Goal: Transaction & Acquisition: Purchase product/service

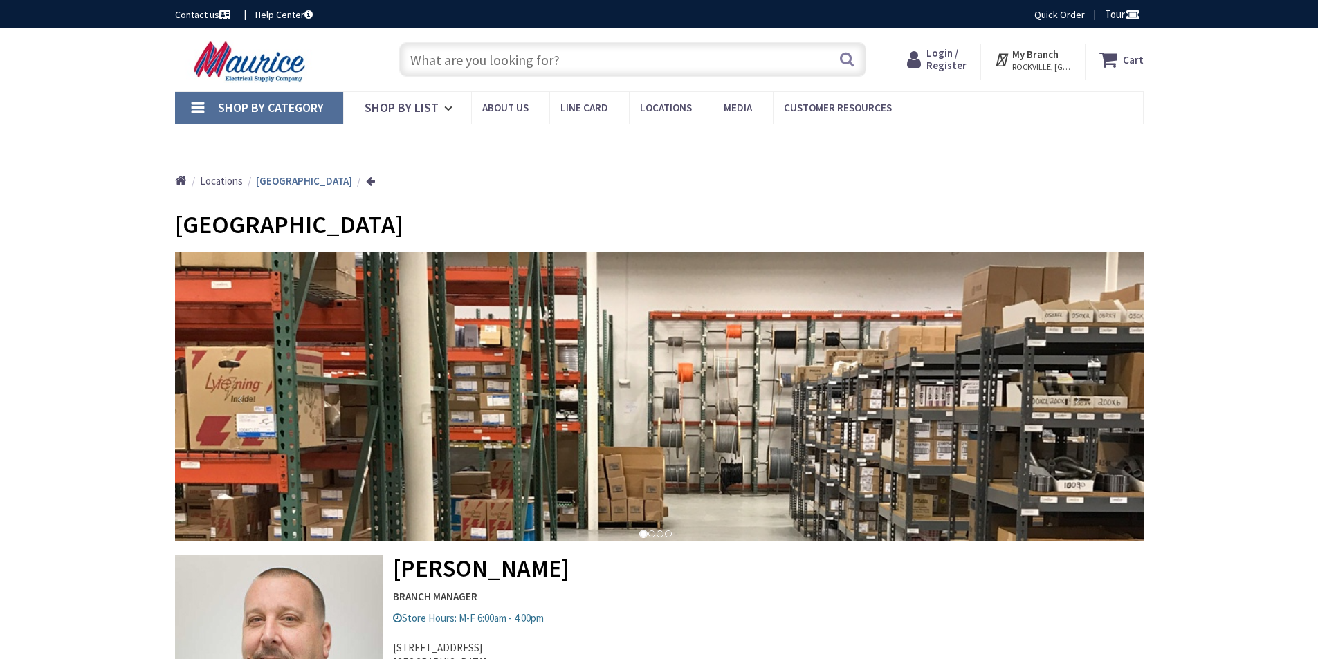
type input "[GEOGRAPHIC_DATA], [GEOGRAPHIC_DATA]"
click at [636, 62] on input "text" at bounding box center [632, 59] width 467 height 35
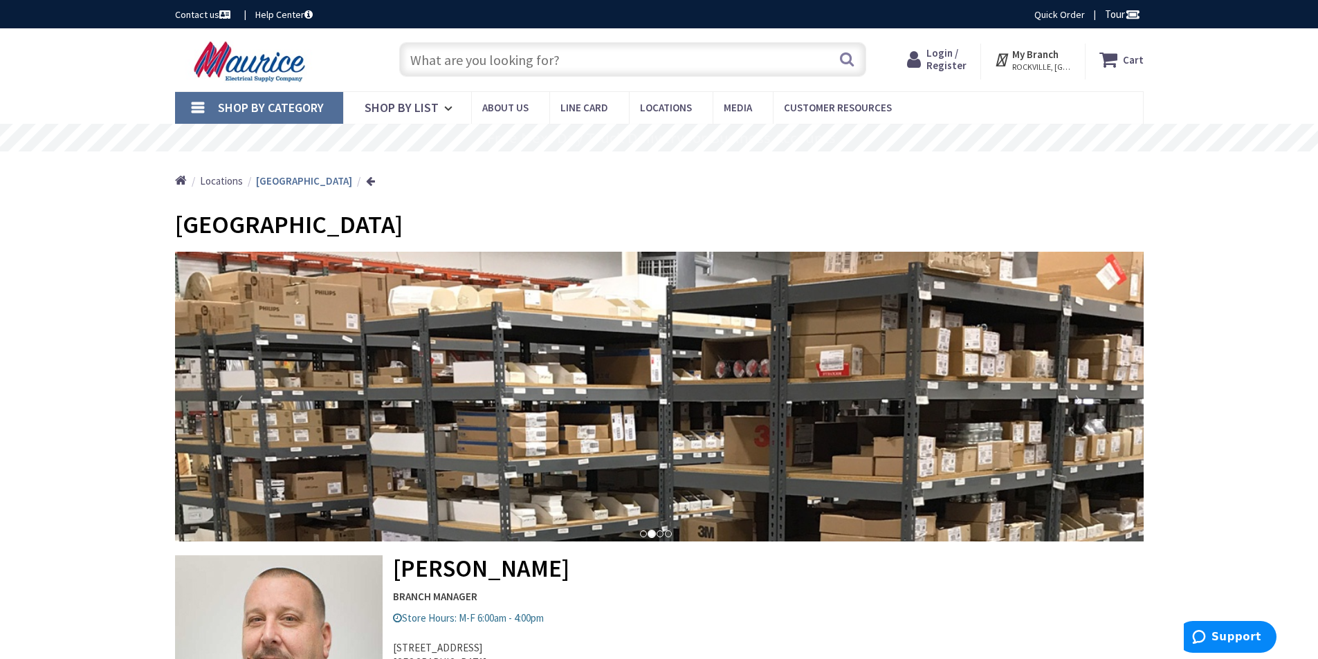
click at [703, 64] on input "text" at bounding box center [632, 59] width 467 height 35
paste input "Fiberglass Cable Sleeve"
type input "Fiberglass Cable Sleeve"
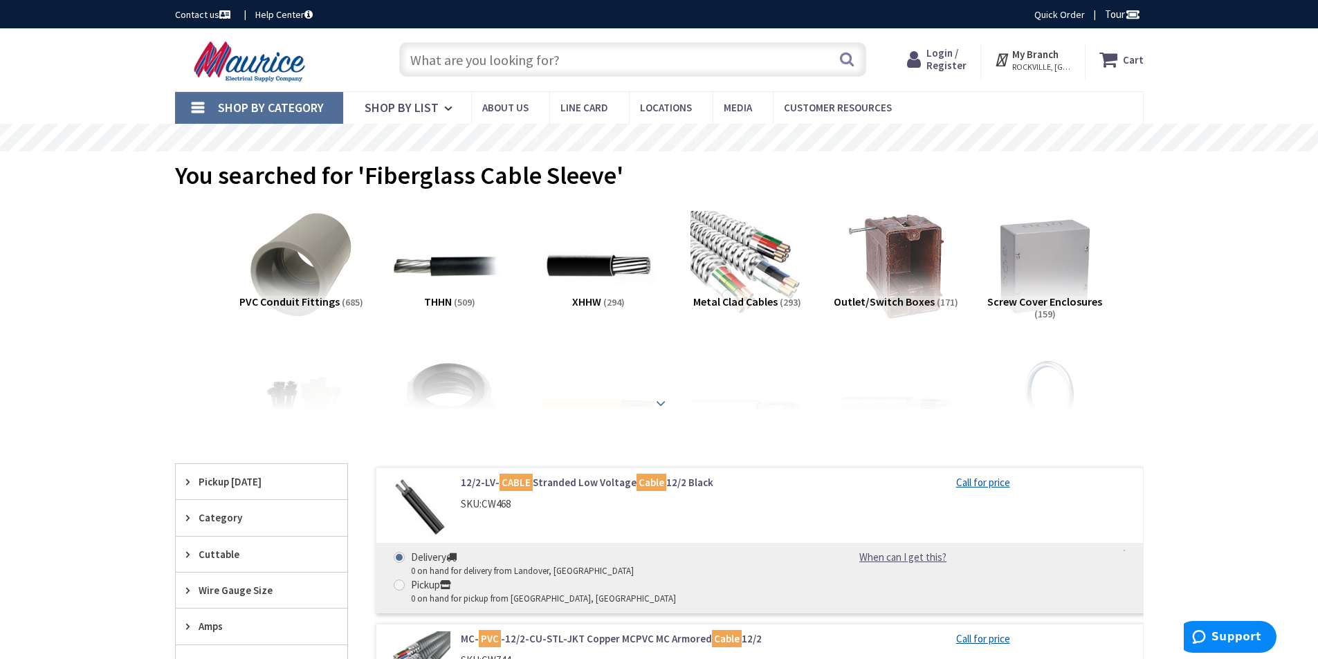
click at [658, 405] on div at bounding box center [659, 373] width 899 height 76
click at [659, 398] on strong at bounding box center [660, 403] width 17 height 15
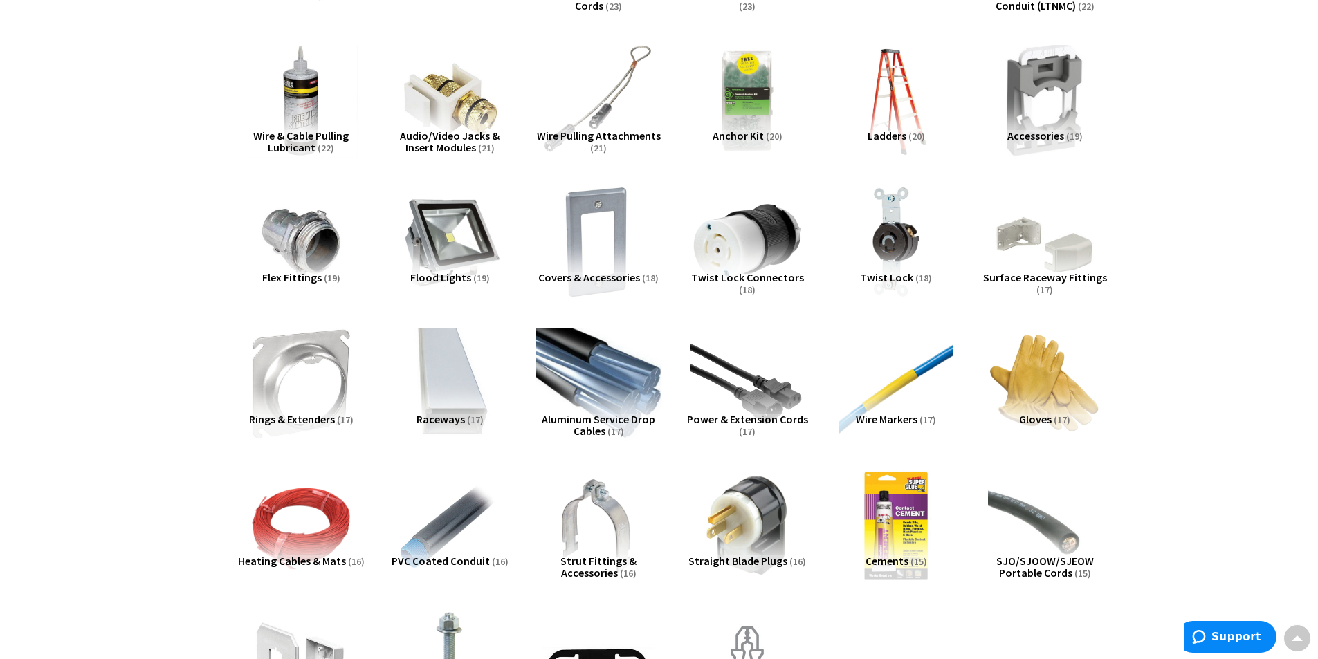
scroll to position [2075, 0]
